Goal: Transaction & Acquisition: Purchase product/service

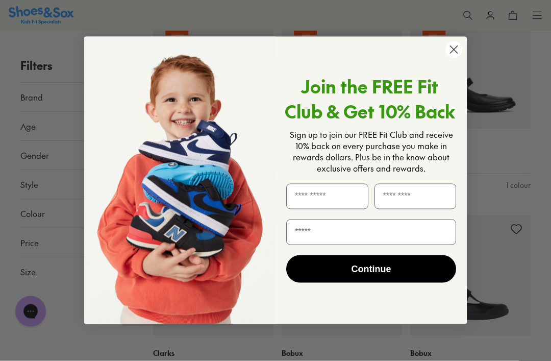
scroll to position [600, 0]
click at [448, 58] on circle "Close dialog" at bounding box center [453, 49] width 17 height 17
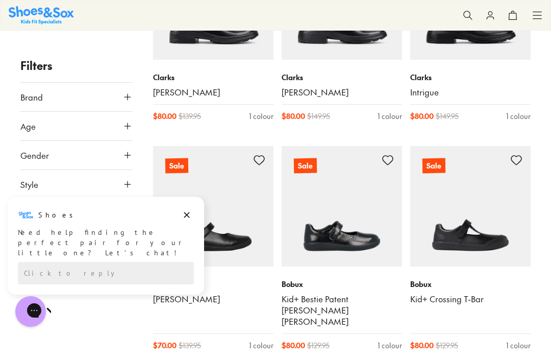
scroll to position [659, 0]
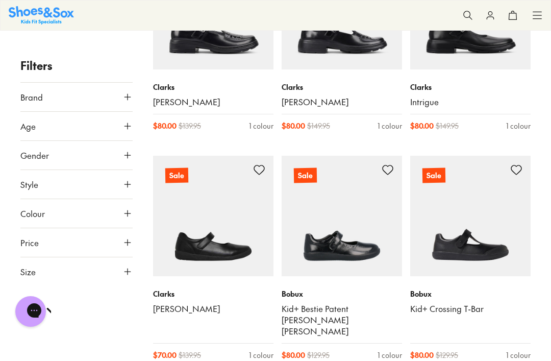
click at [189, 247] on img at bounding box center [213, 216] width 120 height 120
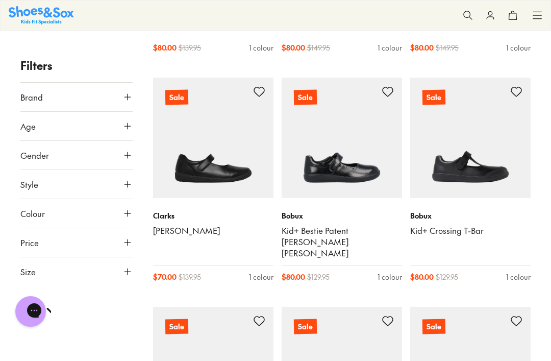
scroll to position [737, 0]
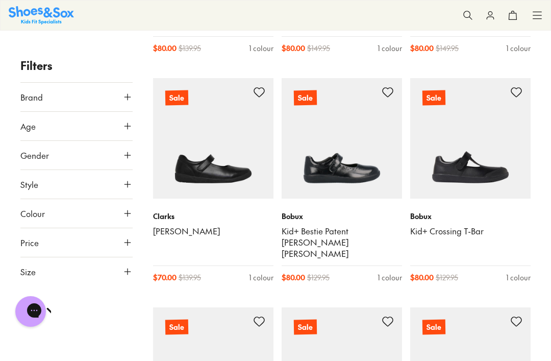
click at [329, 141] on img at bounding box center [342, 138] width 120 height 120
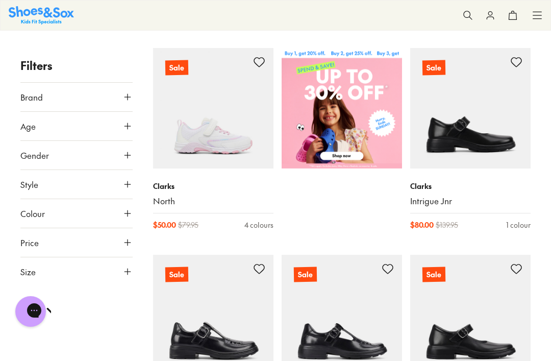
scroll to position [350, 0]
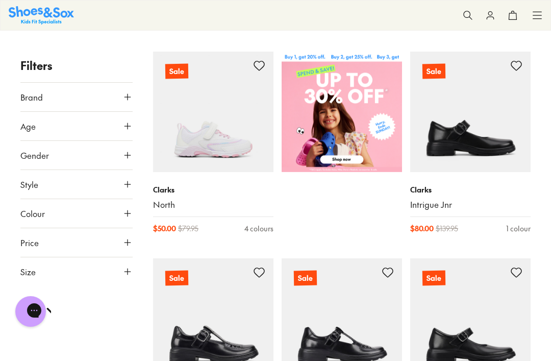
click at [452, 157] on img at bounding box center [470, 112] width 120 height 120
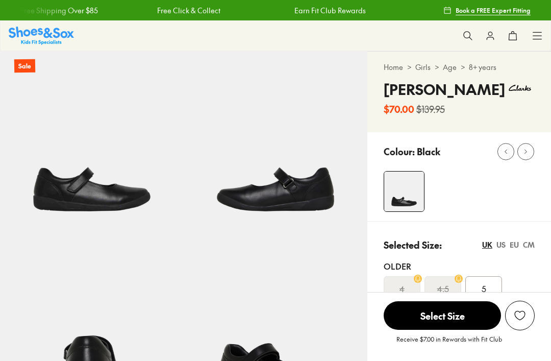
select select "*"
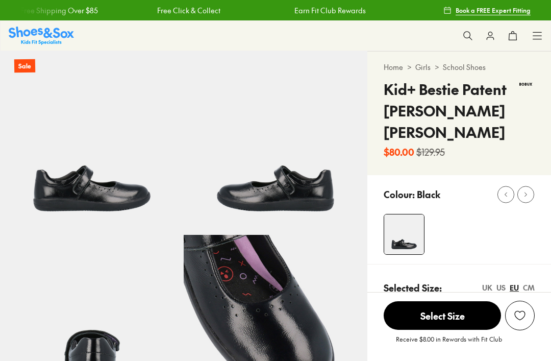
select select "*"
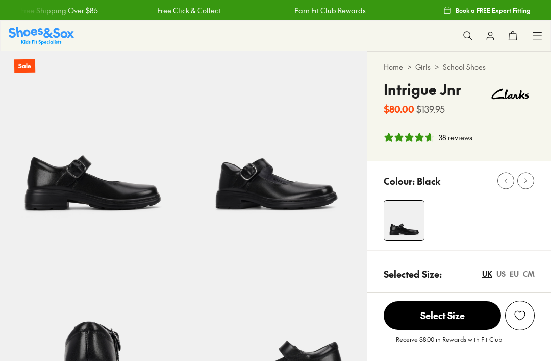
select select "*"
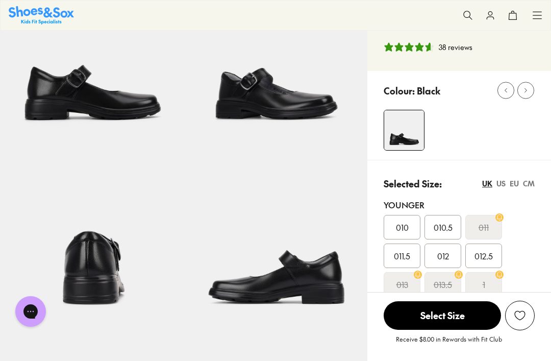
click at [260, 292] on img at bounding box center [276, 236] width 184 height 184
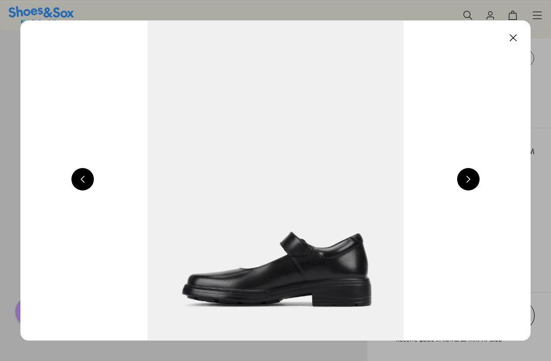
scroll to position [123, 0]
click at [80, 190] on button at bounding box center [82, 179] width 22 height 22
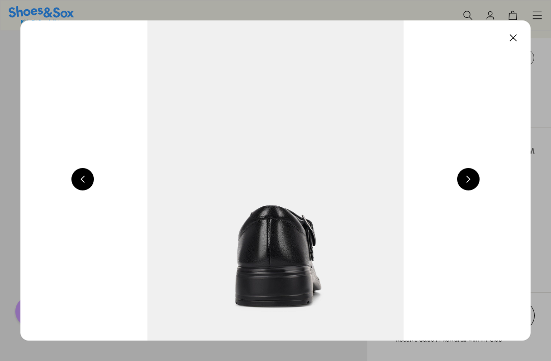
click at [82, 182] on button at bounding box center [82, 179] width 22 height 22
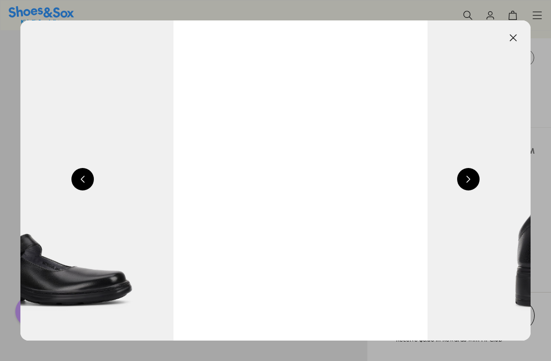
scroll to position [0, 1020]
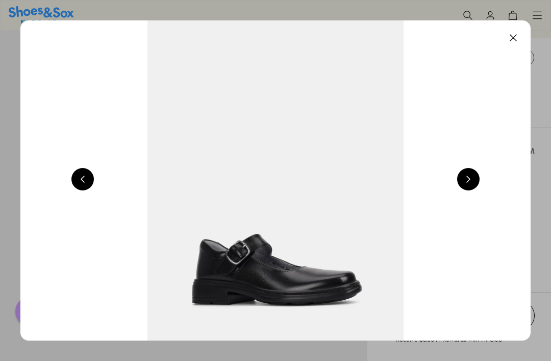
click at [82, 187] on button at bounding box center [82, 179] width 22 height 22
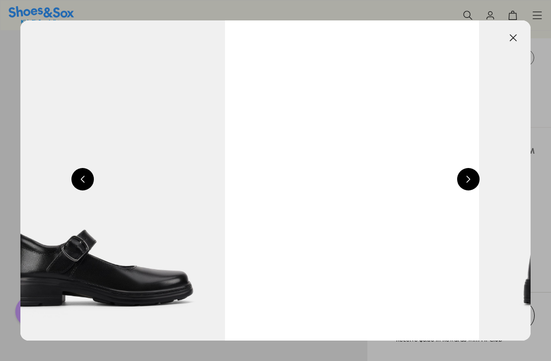
scroll to position [0, 510]
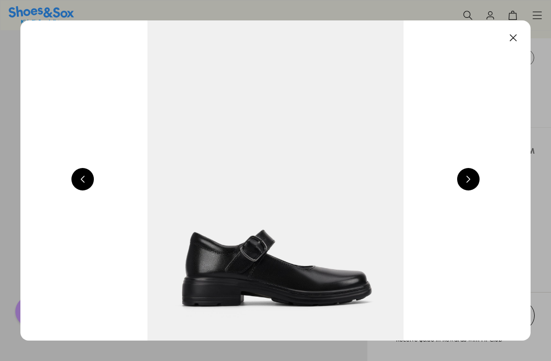
click at [74, 186] on button at bounding box center [82, 179] width 22 height 22
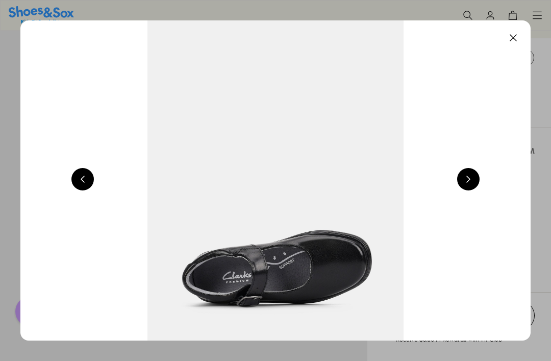
scroll to position [0, 3061]
click at [510, 42] on button at bounding box center [513, 38] width 22 height 22
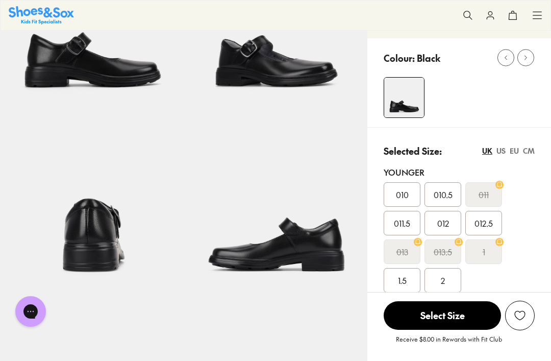
scroll to position [0, 0]
